Goal: Information Seeking & Learning: Learn about a topic

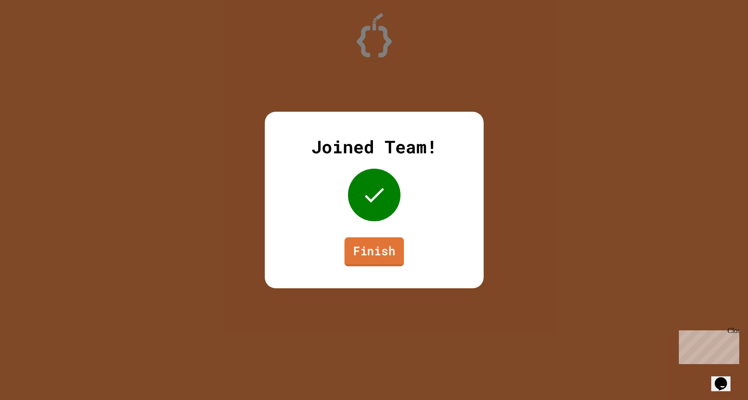
click at [376, 260] on link "Finish" at bounding box center [374, 251] width 60 height 29
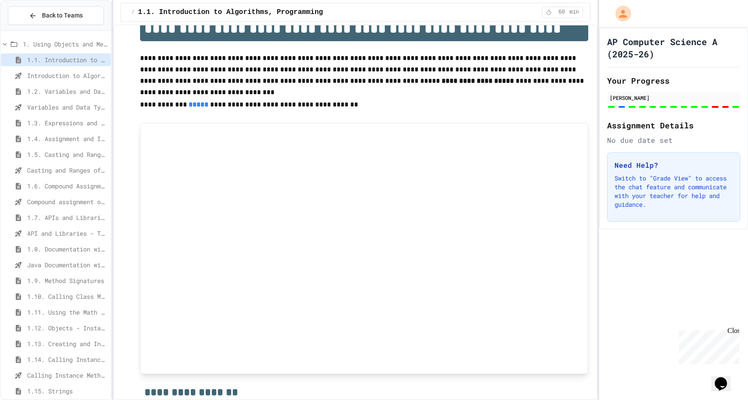
scroll to position [2, 0]
click at [69, 150] on span "1.5. Casting and Ranges of Values" at bounding box center [67, 152] width 80 height 9
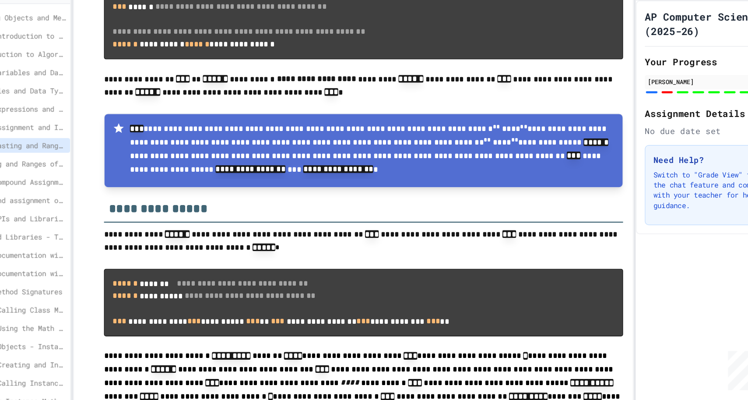
scroll to position [1004, 0]
